Goal: Transaction & Acquisition: Purchase product/service

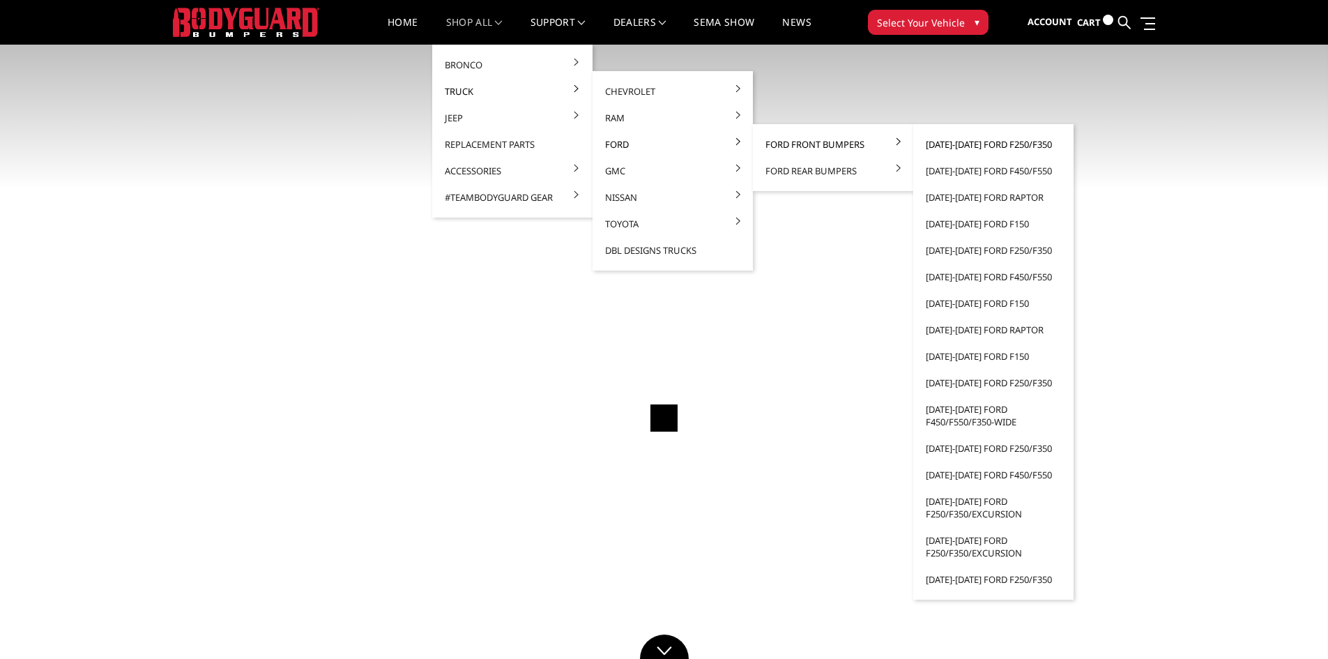
click at [942, 144] on link "[DATE]-[DATE] Ford F250/F350" at bounding box center [993, 144] width 149 height 26
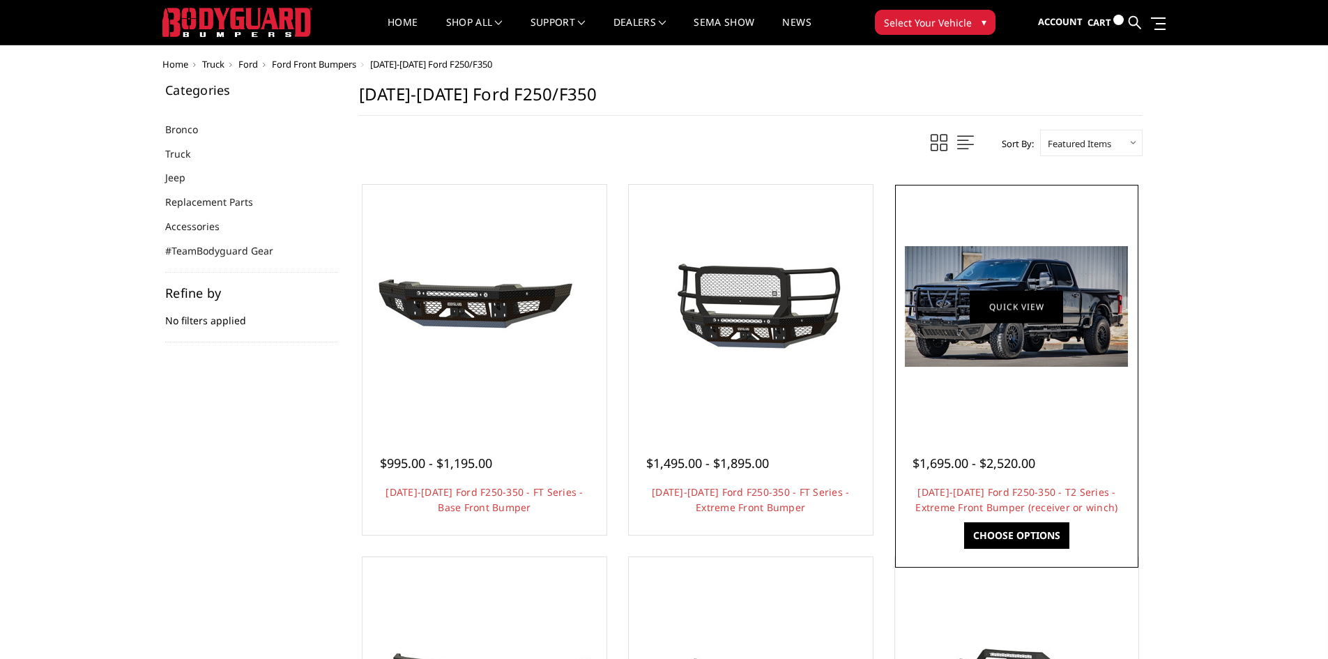
click at [989, 312] on link "Quick view" at bounding box center [1016, 306] width 93 height 33
click at [969, 345] on img at bounding box center [1016, 306] width 223 height 121
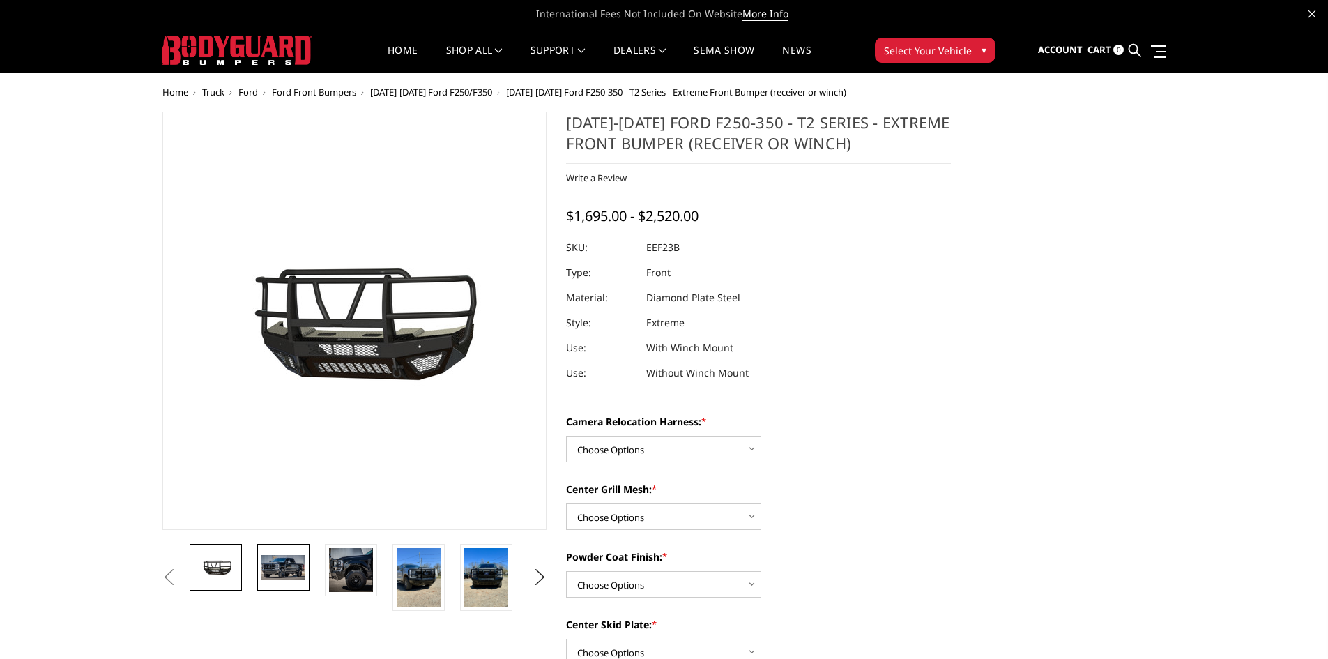
click at [280, 576] on img at bounding box center [283, 567] width 44 height 24
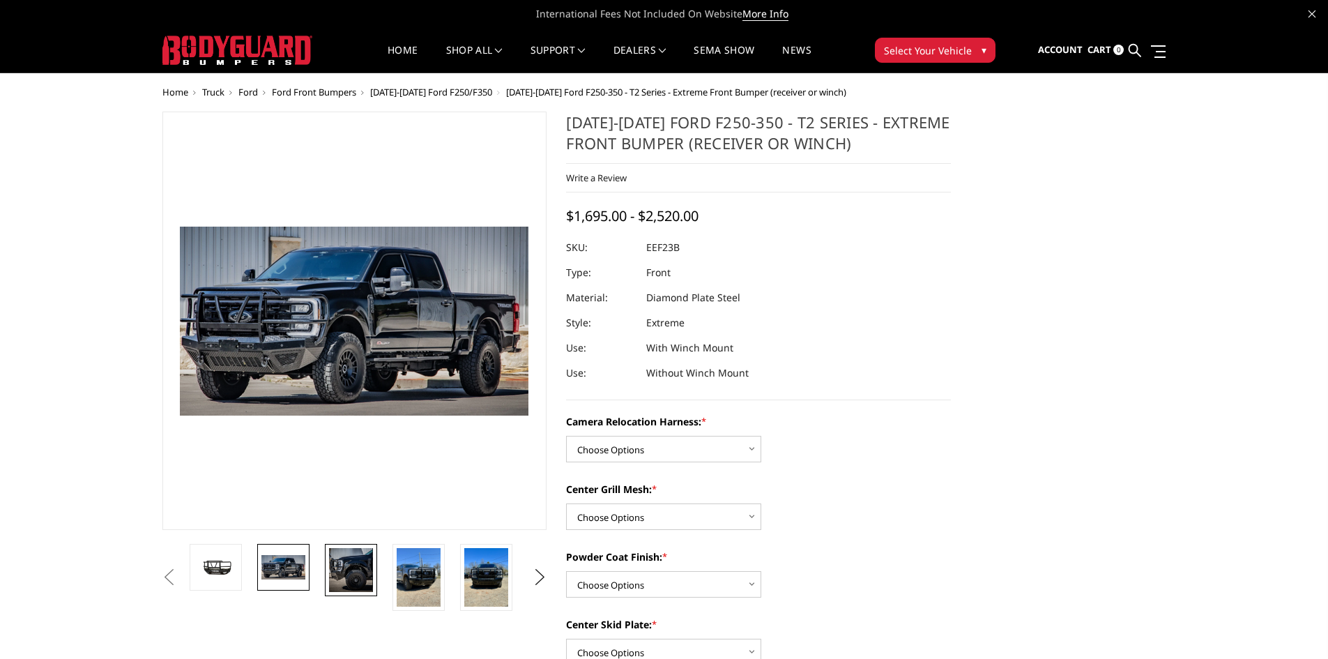
click at [340, 571] on img at bounding box center [351, 570] width 44 height 44
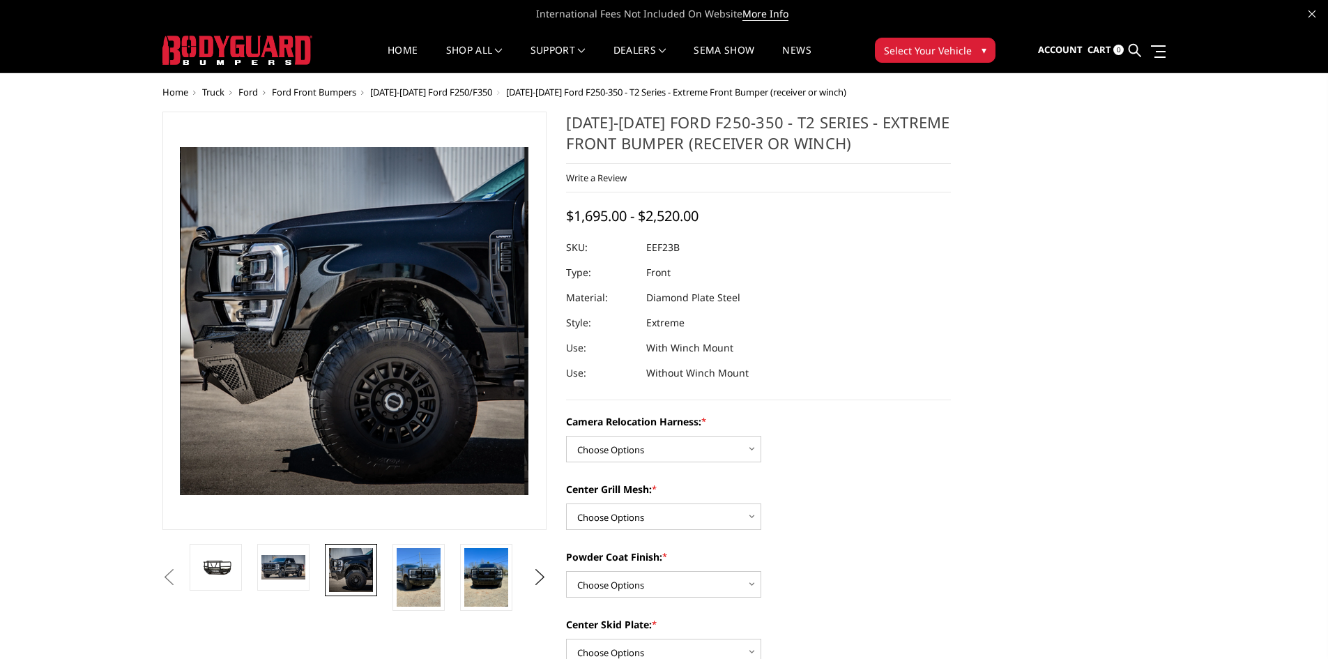
click at [370, 577] on img at bounding box center [351, 570] width 44 height 44
click at [422, 582] on img at bounding box center [419, 577] width 44 height 59
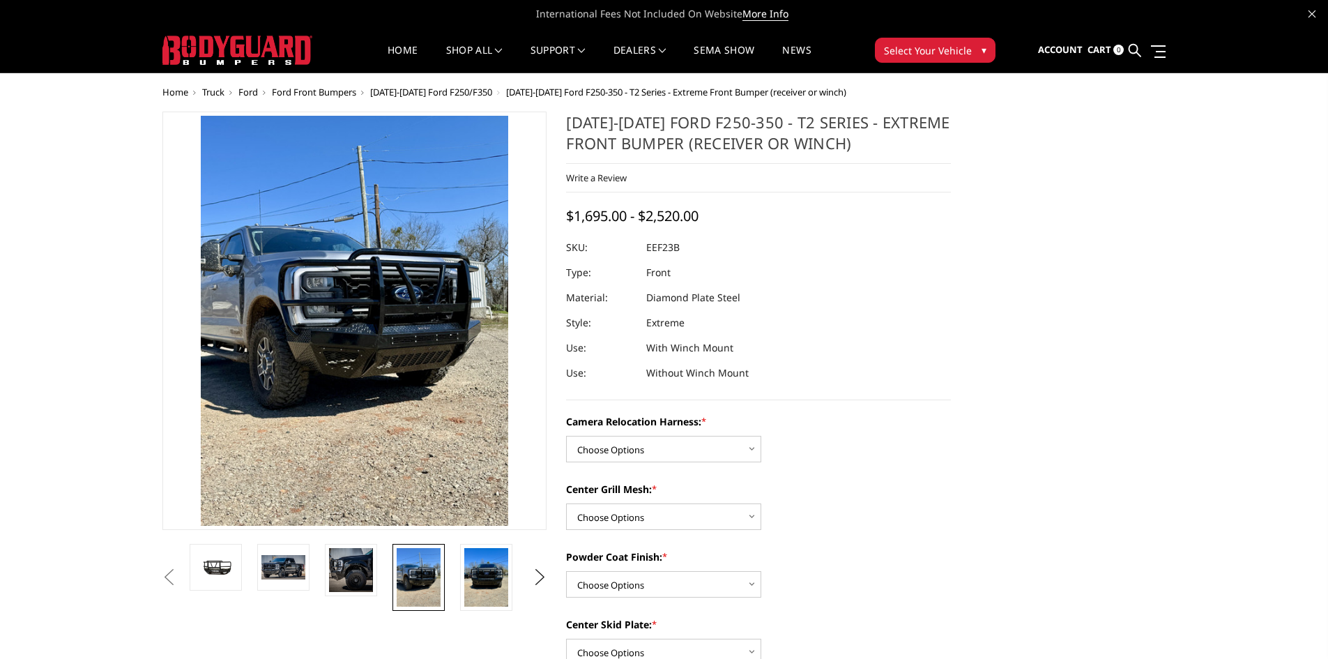
click at [448, 577] on li at bounding box center [424, 577] width 68 height 67
click at [455, 575] on li at bounding box center [424, 577] width 68 height 67
click at [464, 577] on link at bounding box center [486, 577] width 52 height 67
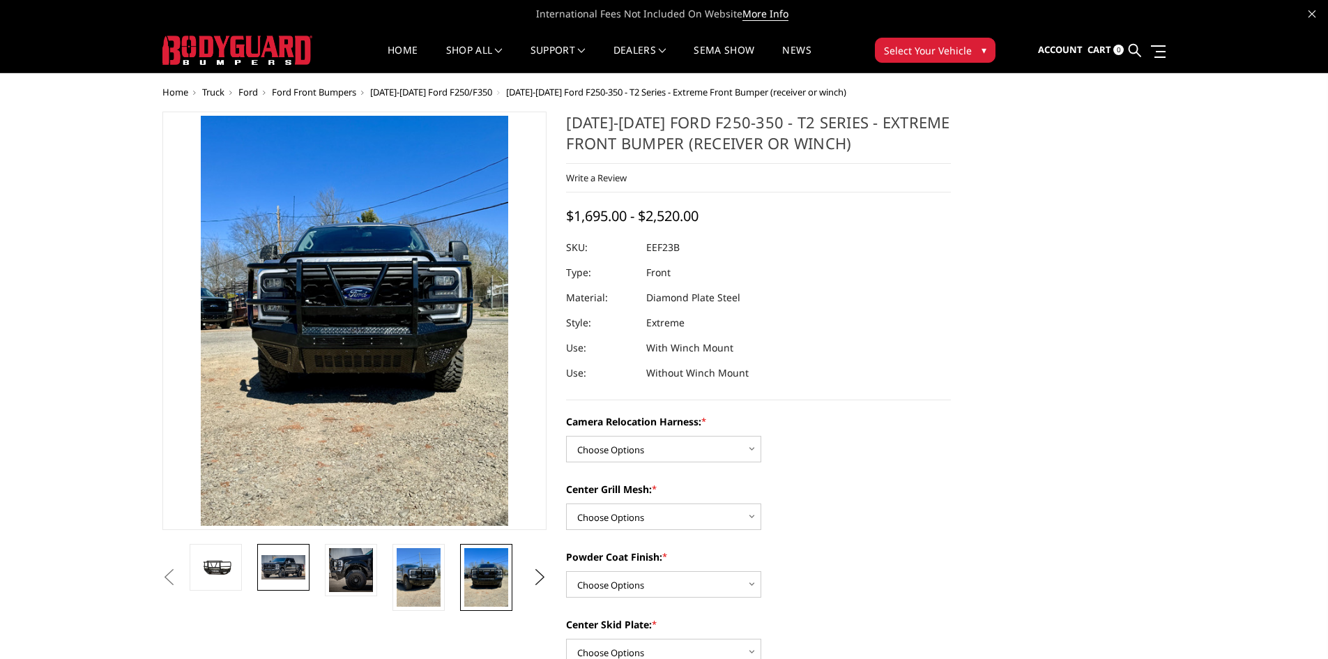
click at [298, 576] on img at bounding box center [283, 567] width 44 height 24
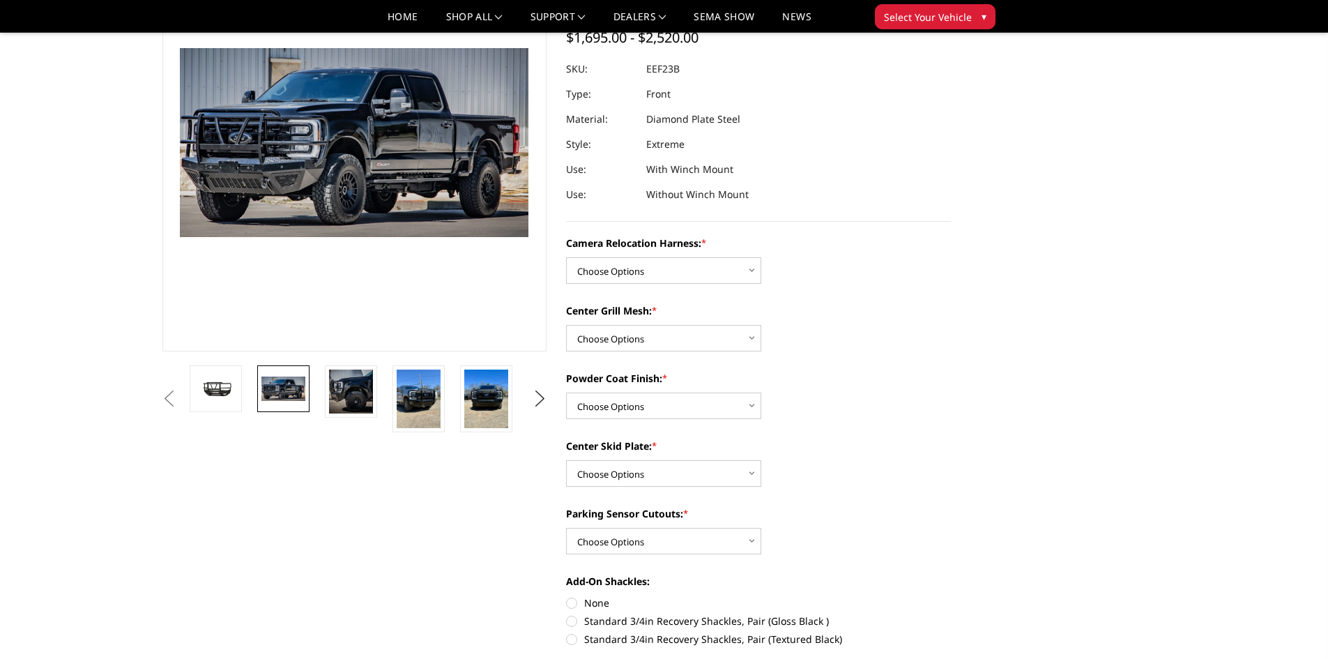
scroll to position [70, 0]
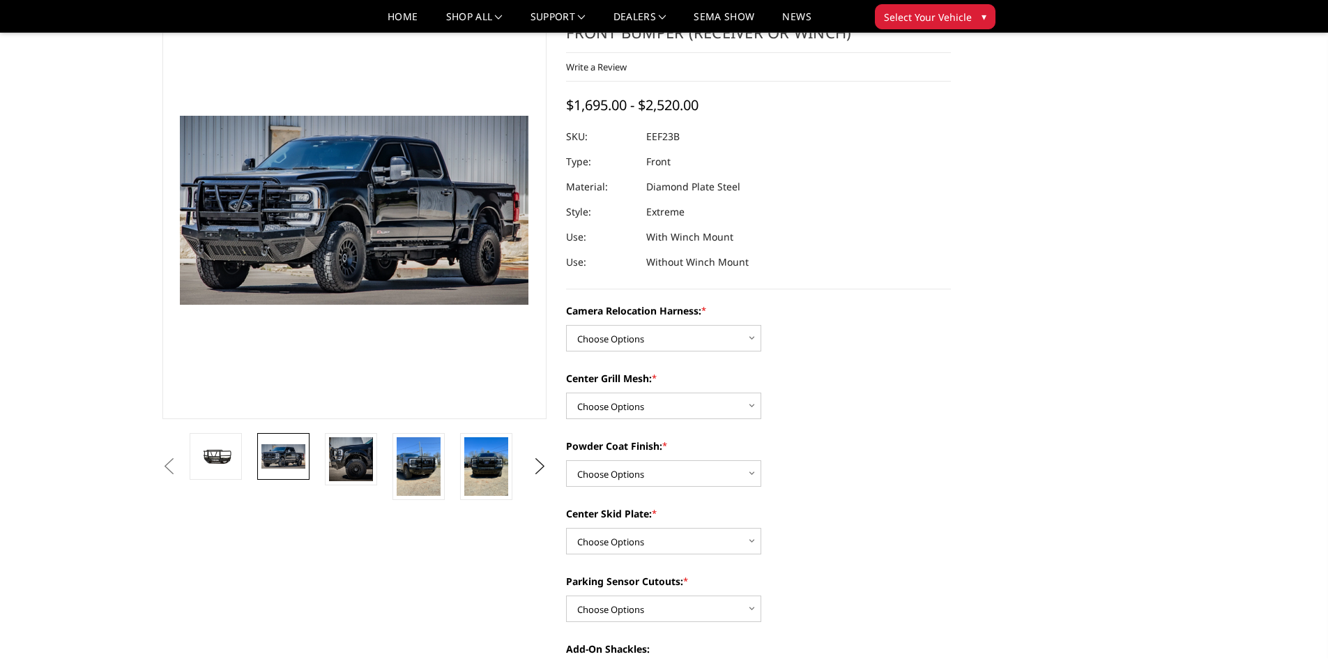
click at [387, 469] on li at bounding box center [356, 466] width 68 height 67
click at [401, 474] on img at bounding box center [419, 466] width 44 height 59
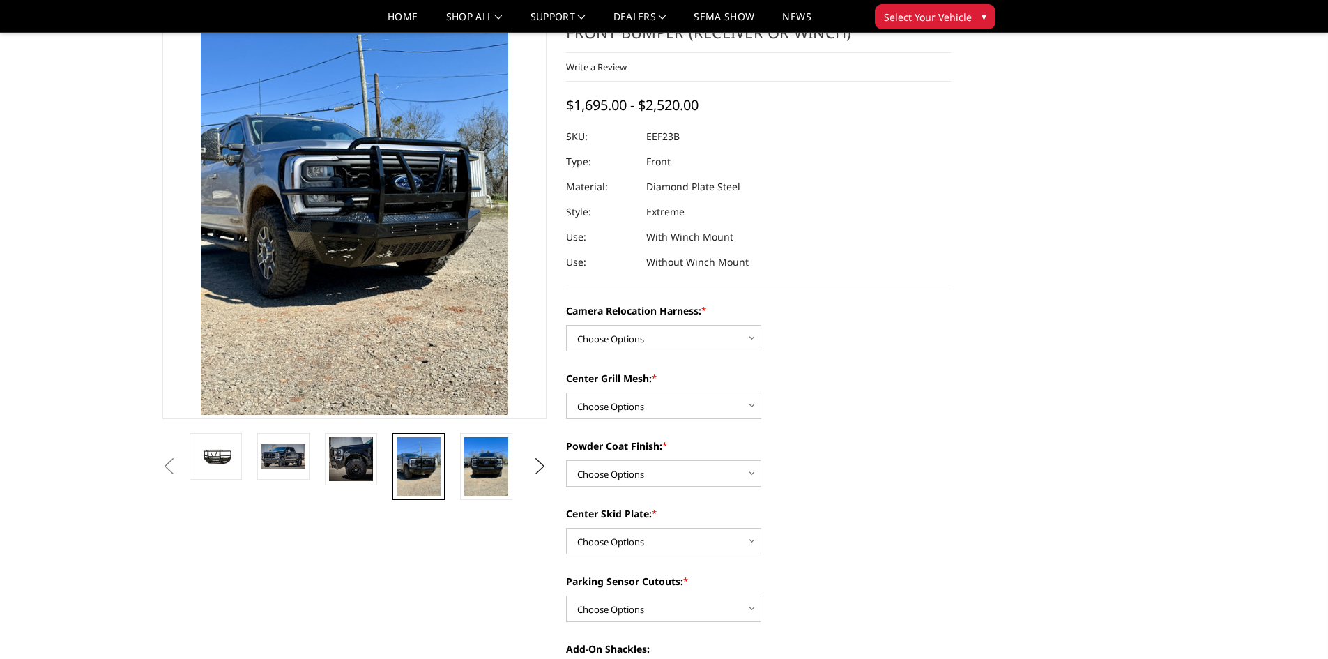
click at [452, 478] on li at bounding box center [424, 466] width 68 height 67
click at [464, 476] on img at bounding box center [486, 466] width 44 height 59
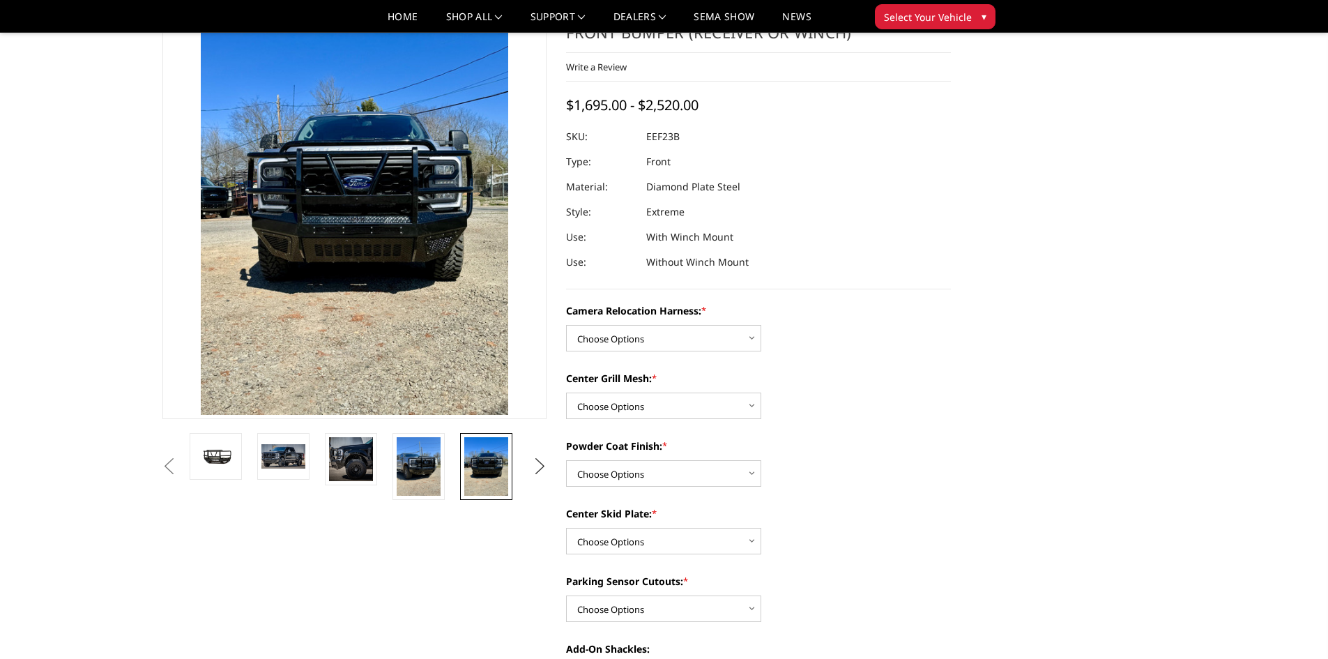
click at [540, 459] on button "Next" at bounding box center [539, 466] width 21 height 21
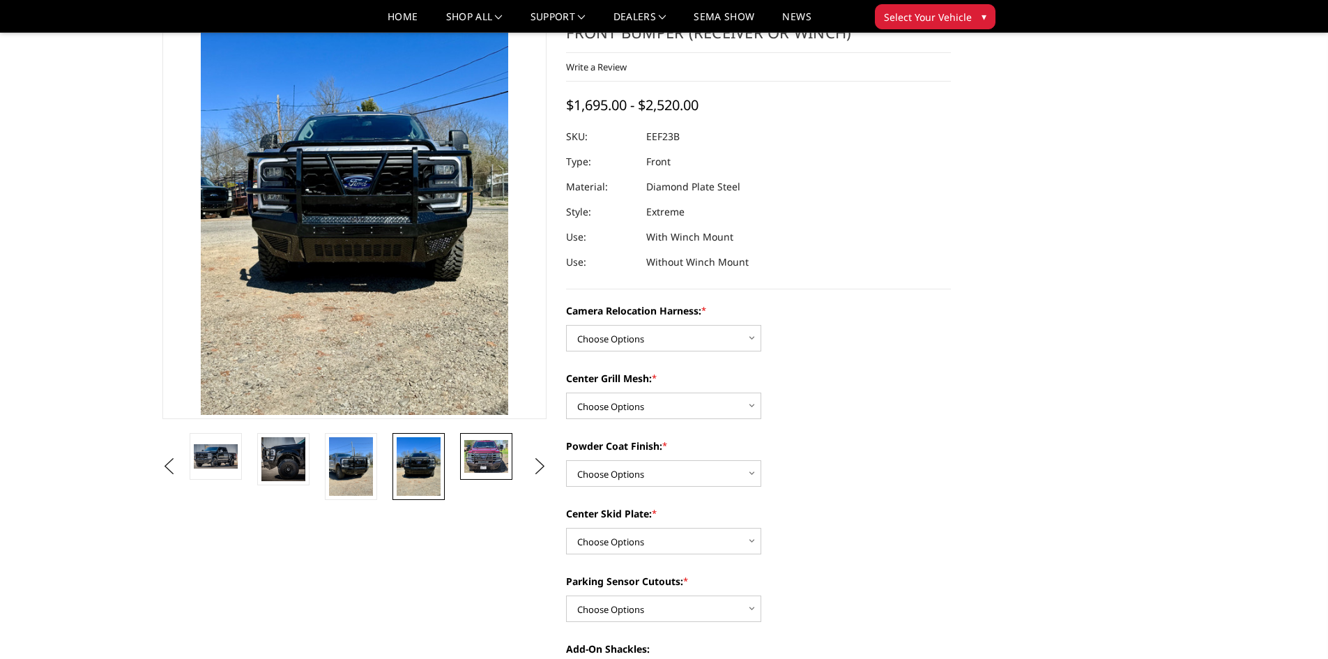
click at [502, 468] on img at bounding box center [486, 456] width 44 height 33
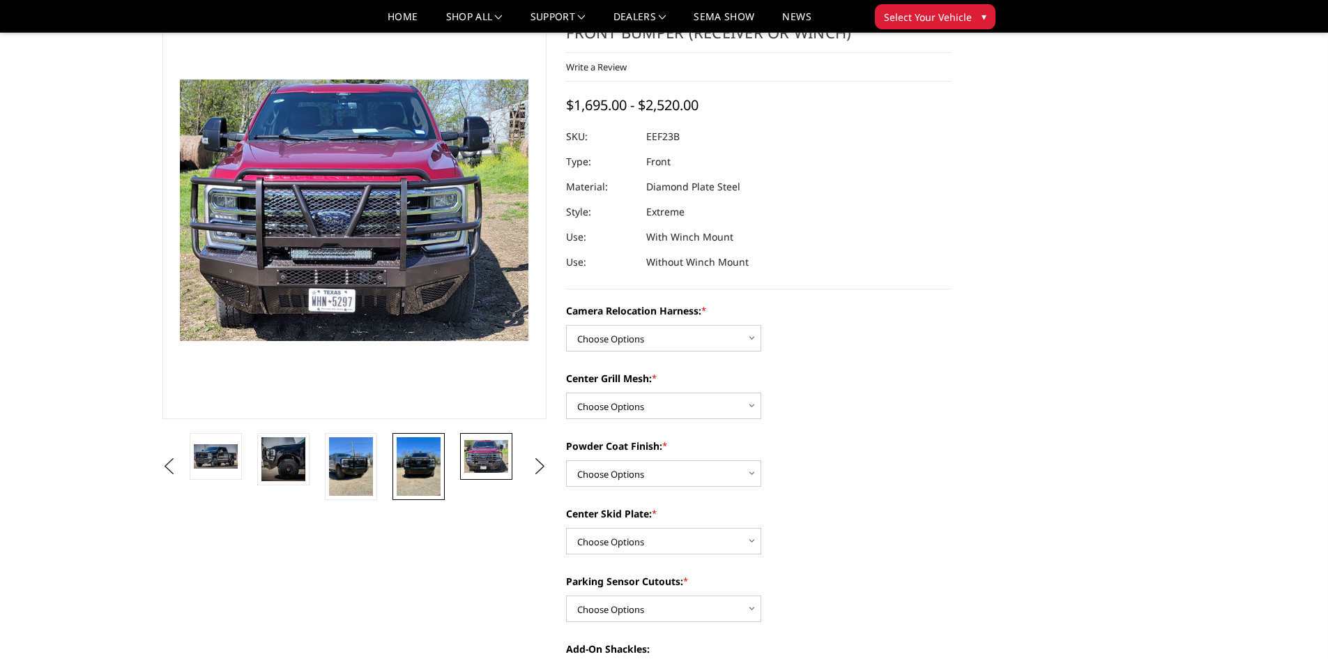
click at [415, 464] on img at bounding box center [419, 466] width 44 height 59
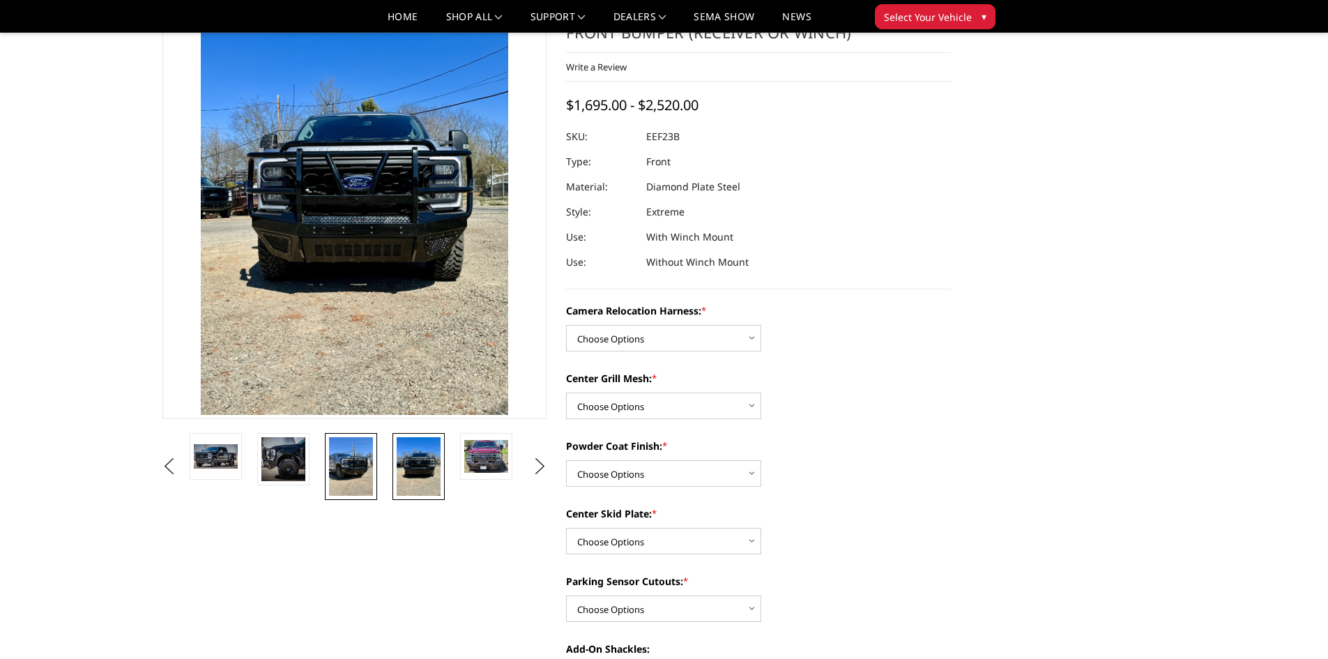
click at [364, 464] on img at bounding box center [351, 466] width 44 height 59
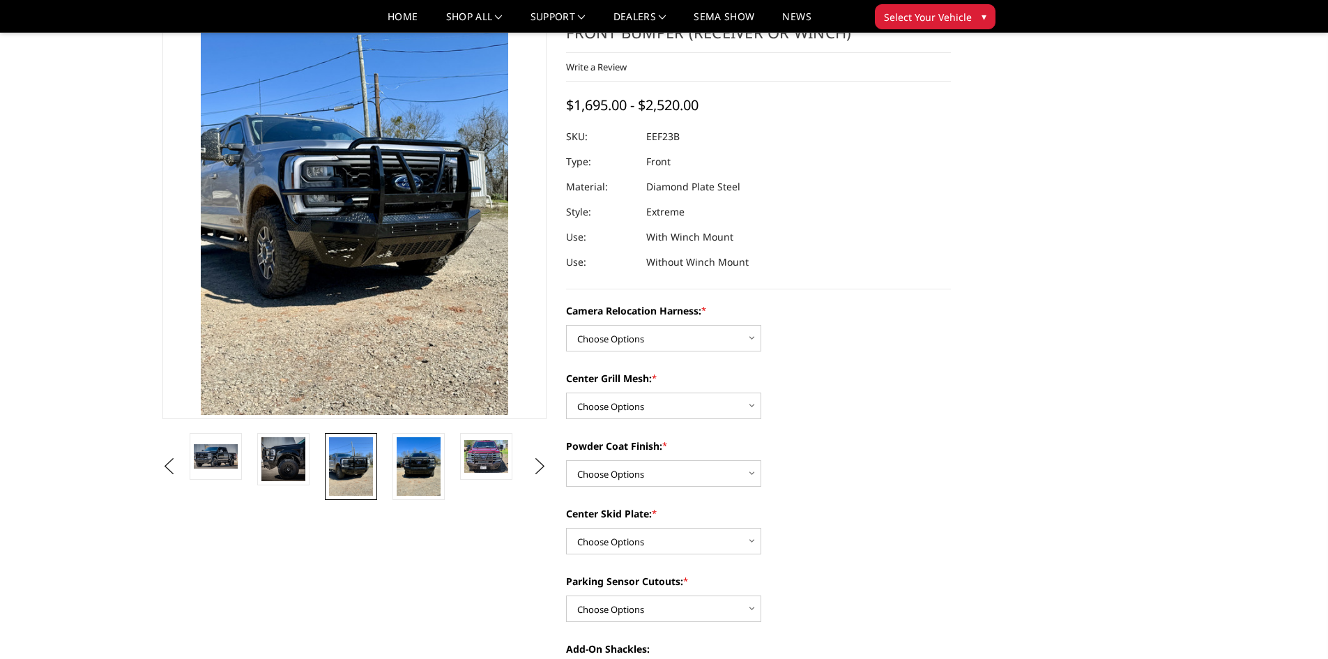
click at [323, 460] on li at bounding box center [356, 466] width 68 height 67
click at [281, 467] on img at bounding box center [283, 459] width 44 height 44
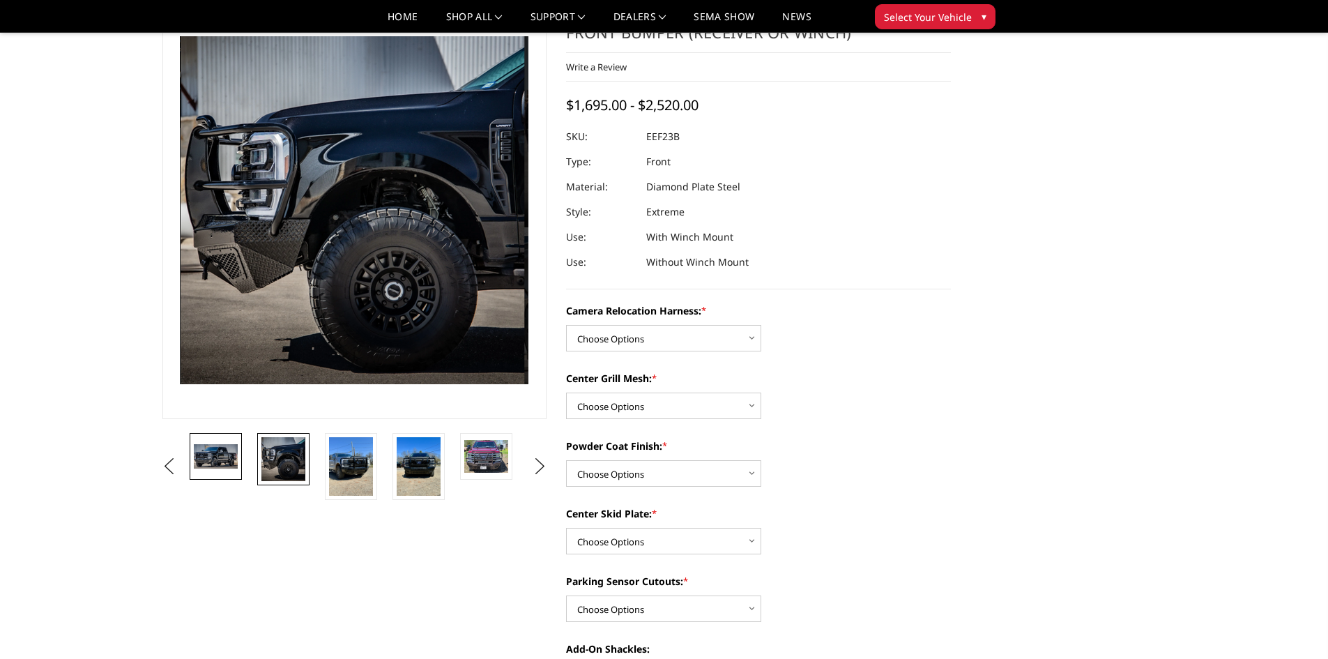
click at [229, 462] on img at bounding box center [216, 456] width 44 height 24
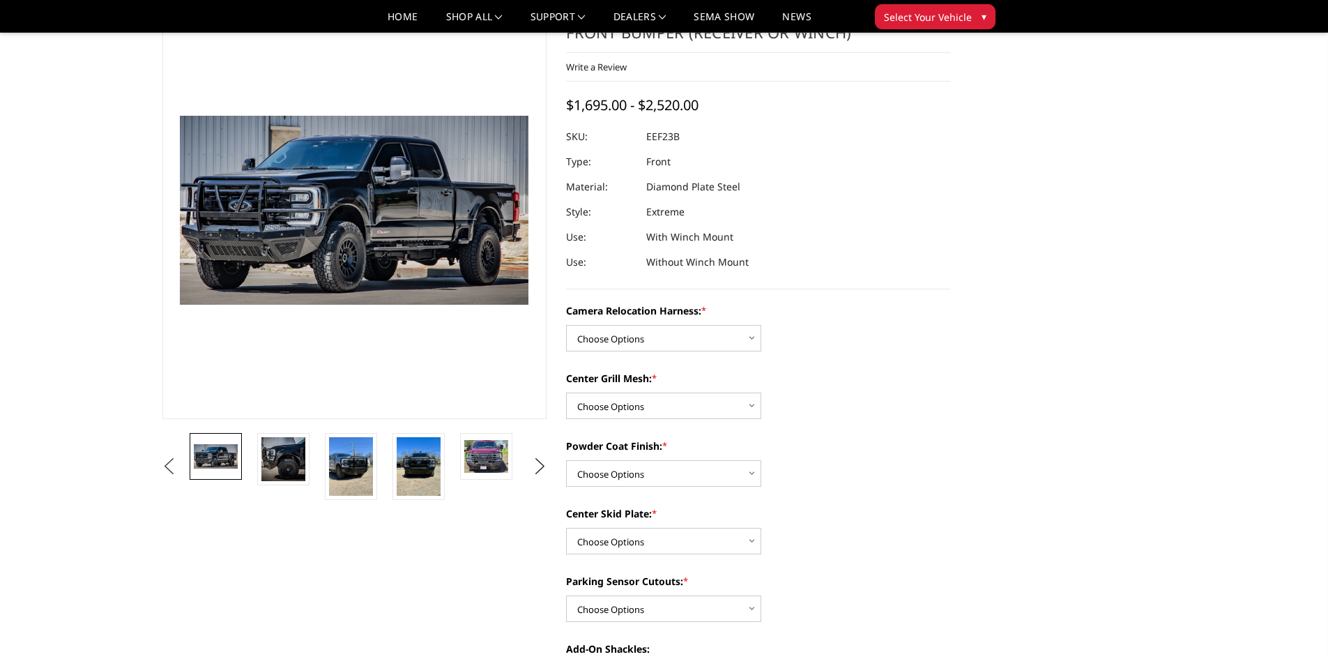
click at [166, 457] on button "Previous" at bounding box center [169, 466] width 21 height 21
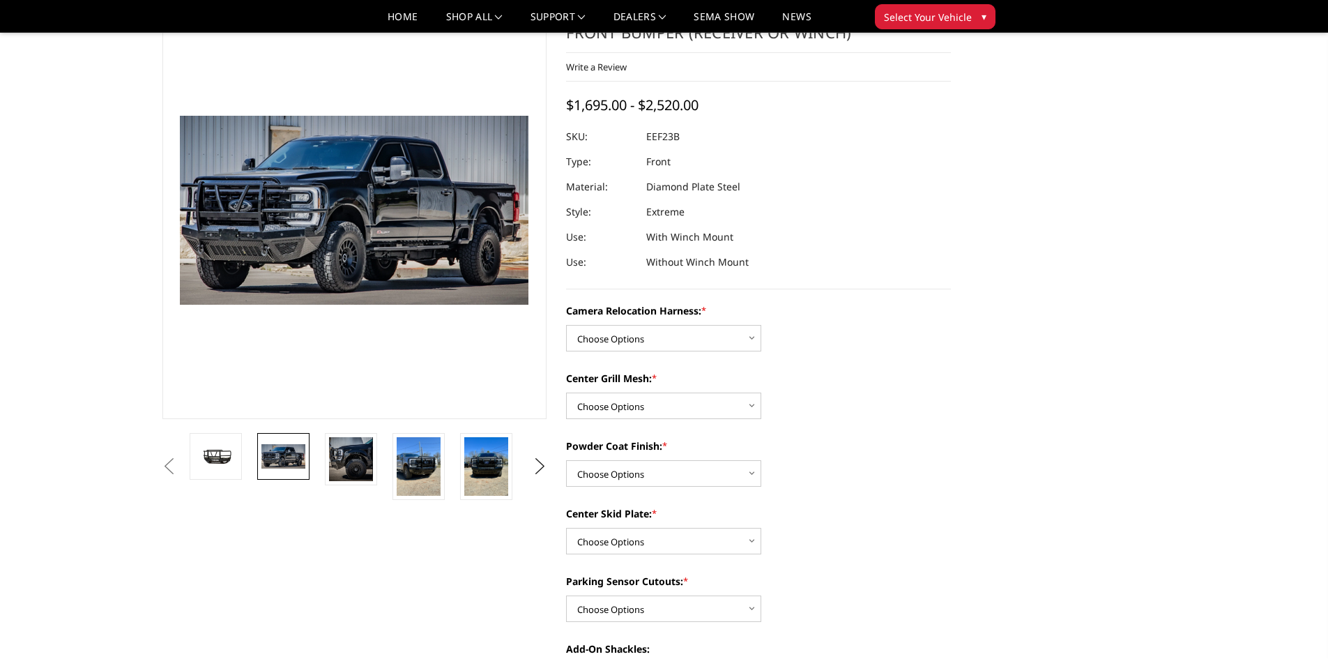
click at [287, 451] on img at bounding box center [283, 456] width 44 height 24
click at [504, 477] on img at bounding box center [486, 466] width 44 height 59
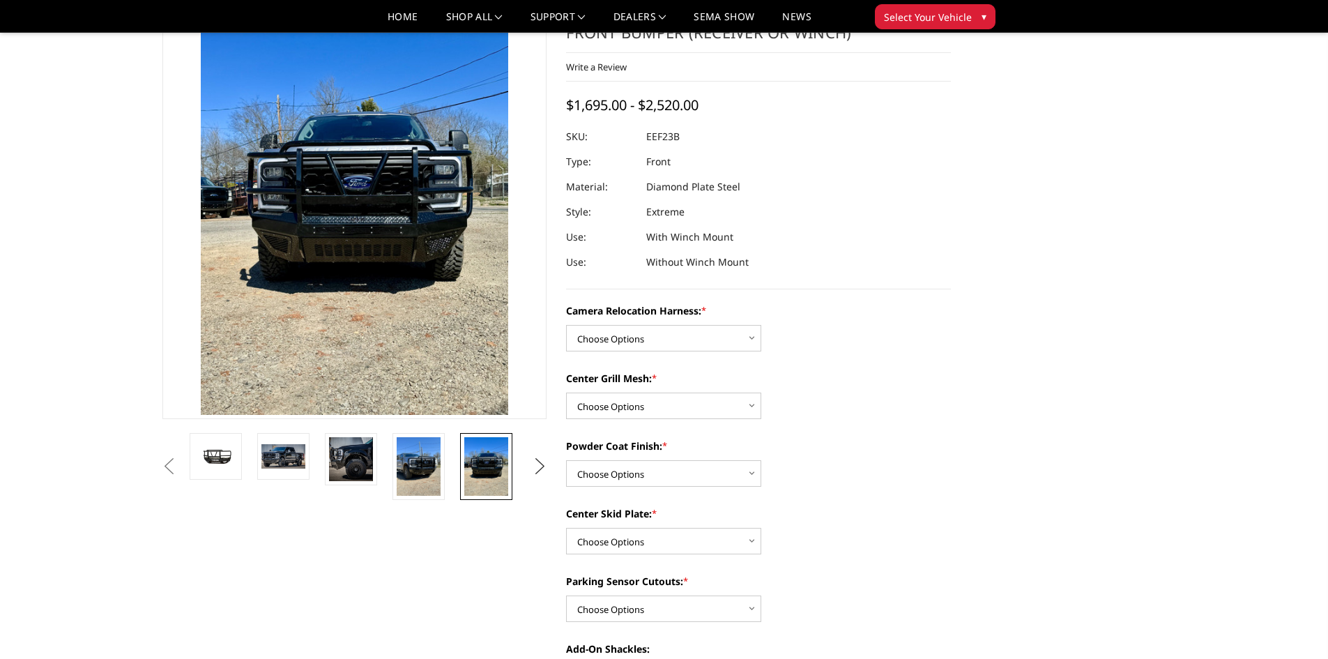
click at [531, 469] on button "Next" at bounding box center [539, 466] width 21 height 21
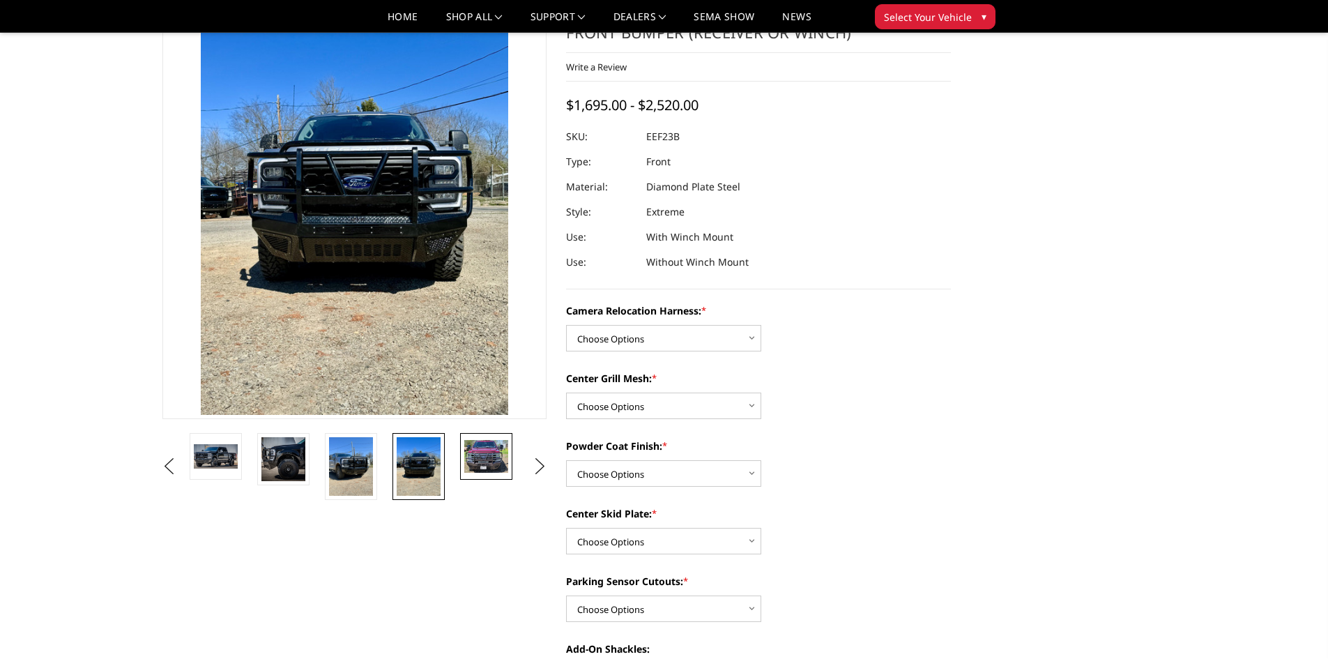
click at [506, 469] on img at bounding box center [486, 456] width 44 height 33
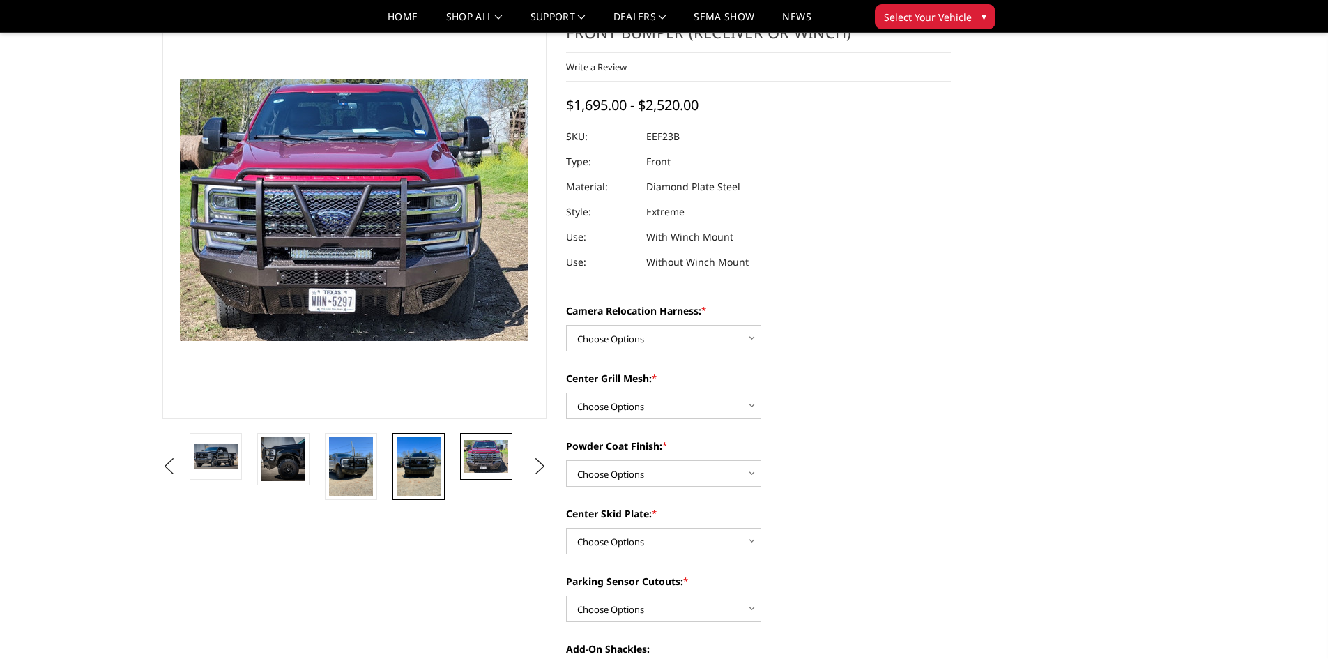
click at [436, 478] on img at bounding box center [419, 466] width 44 height 59
